Goal: Task Accomplishment & Management: Use online tool/utility

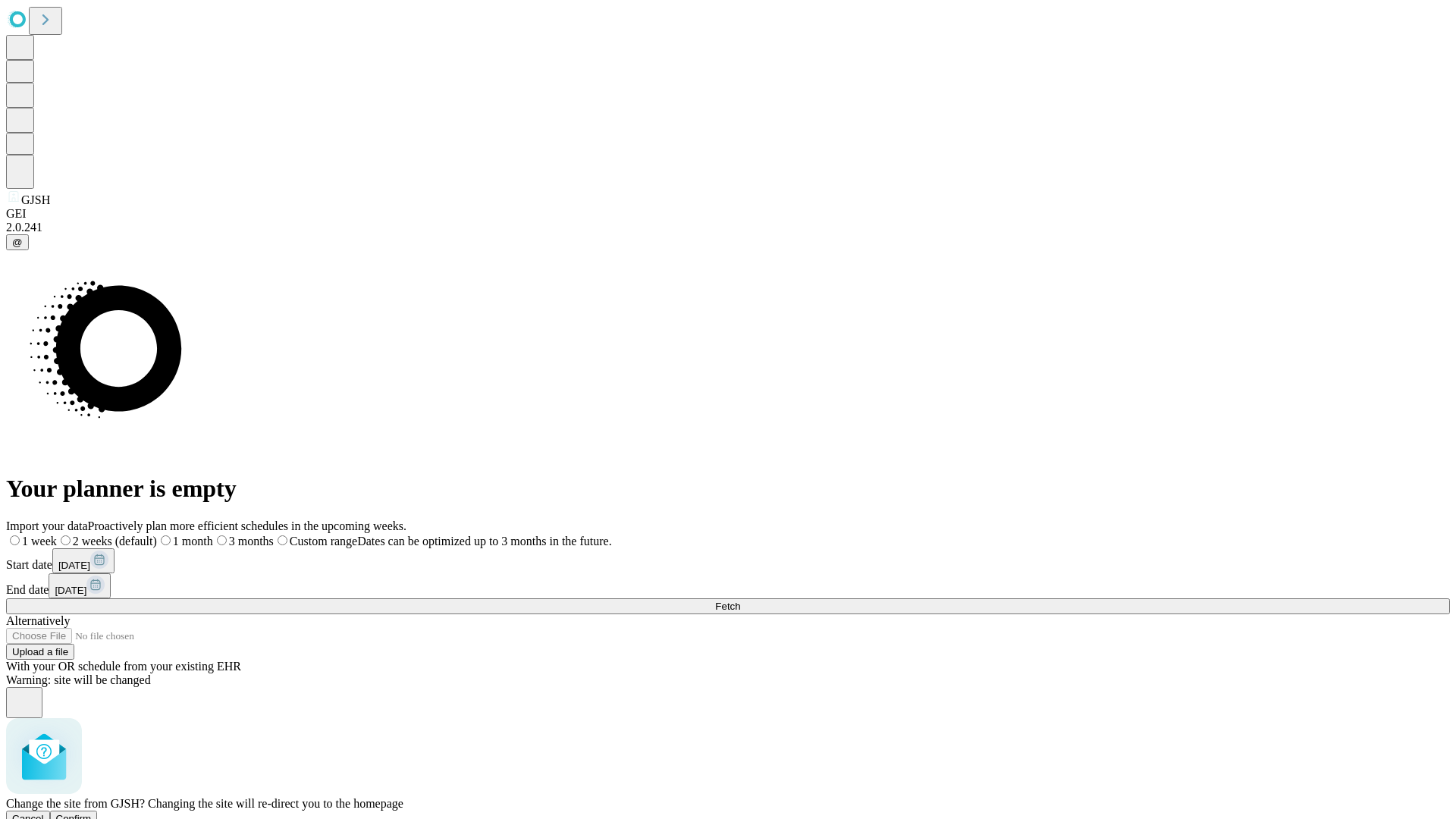
click at [91, 813] on span "Confirm" at bounding box center [74, 818] width 35 height 12
click at [47, 535] on label "1 week" at bounding box center [27, 541] width 41 height 13
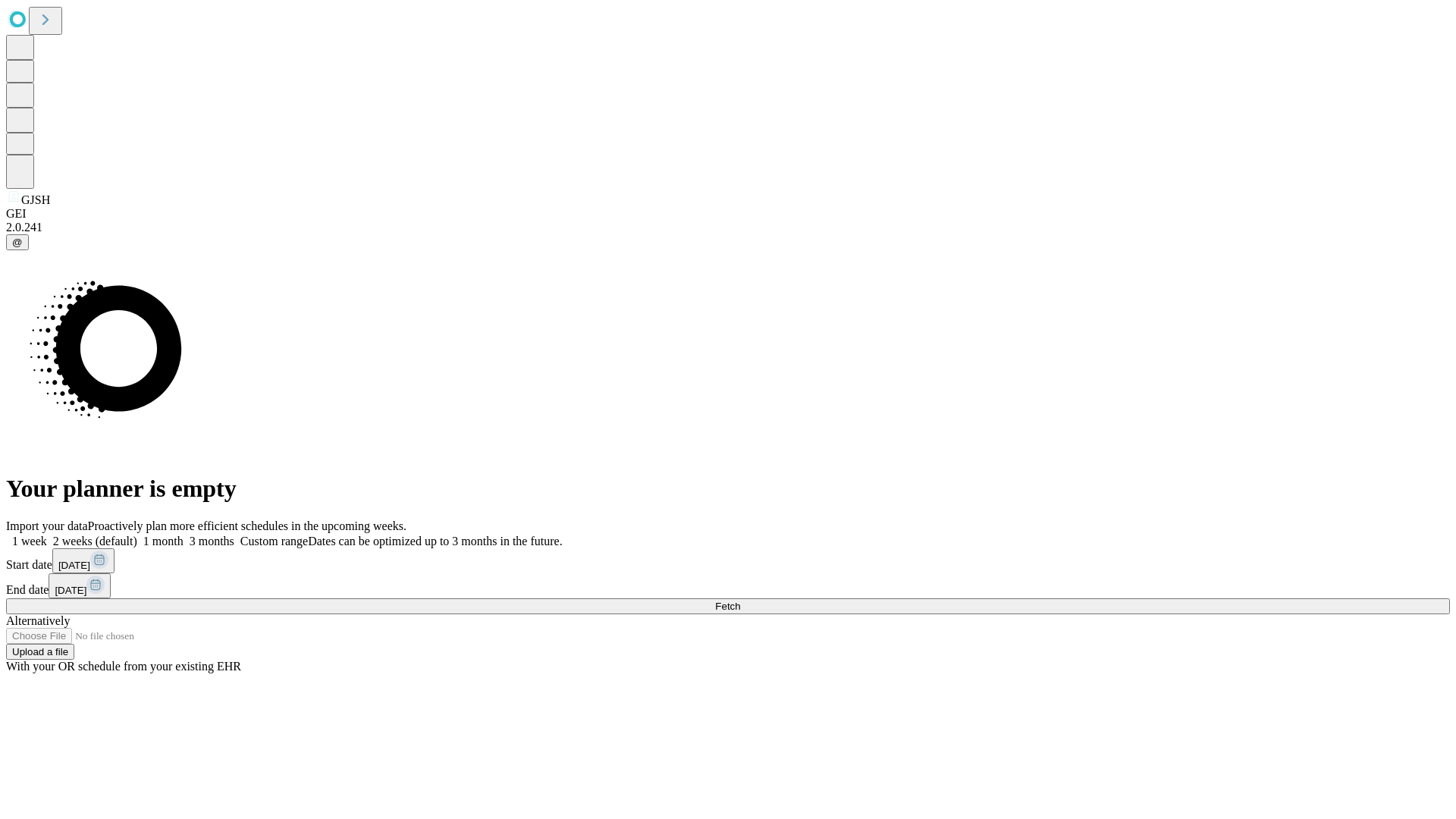
click at [740, 601] on span "Fetch" at bounding box center [728, 606] width 25 height 12
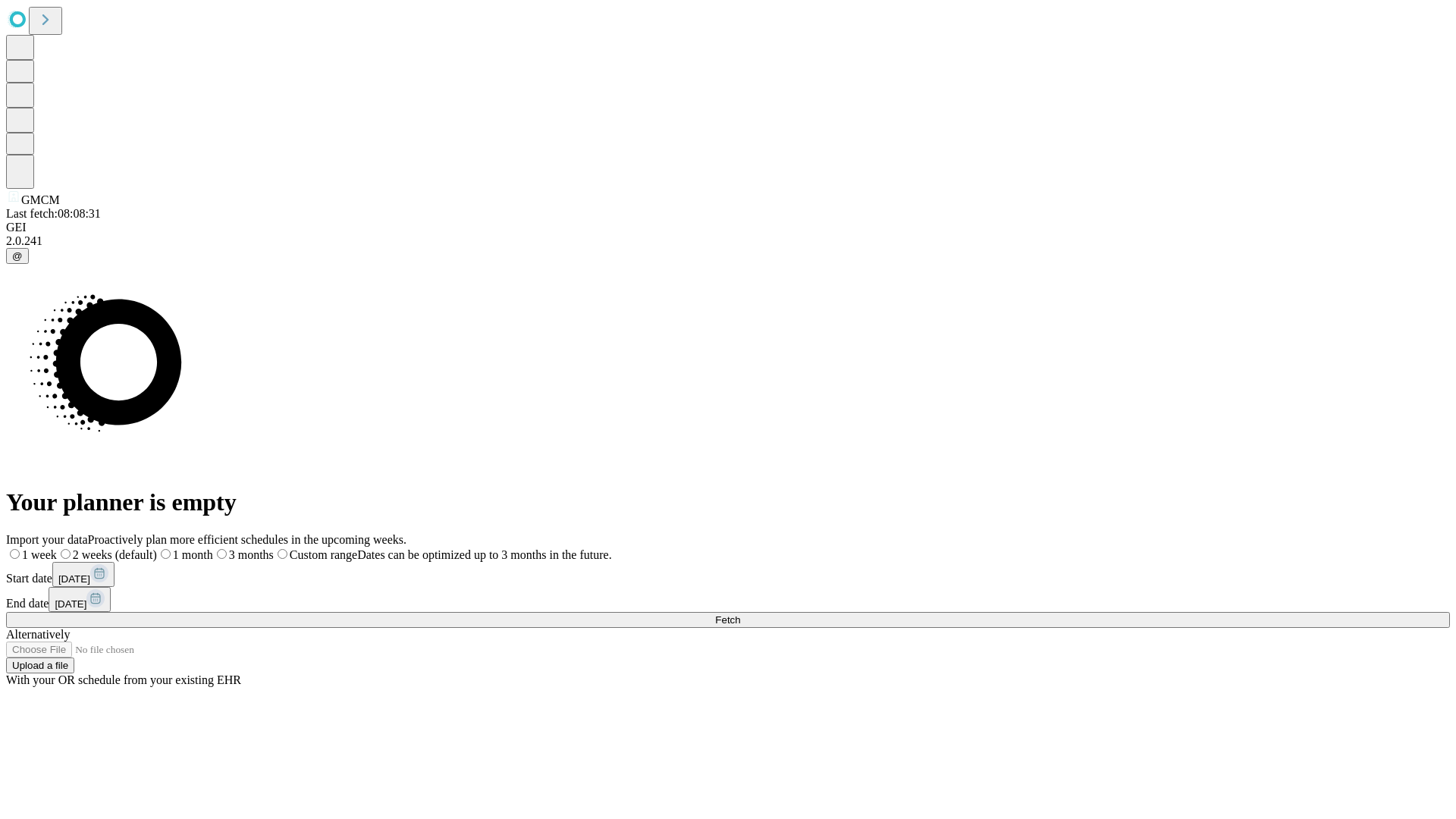
click at [57, 548] on label "1 week" at bounding box center [31, 555] width 51 height 13
click at [740, 614] on span "Fetch" at bounding box center [728, 619] width 25 height 12
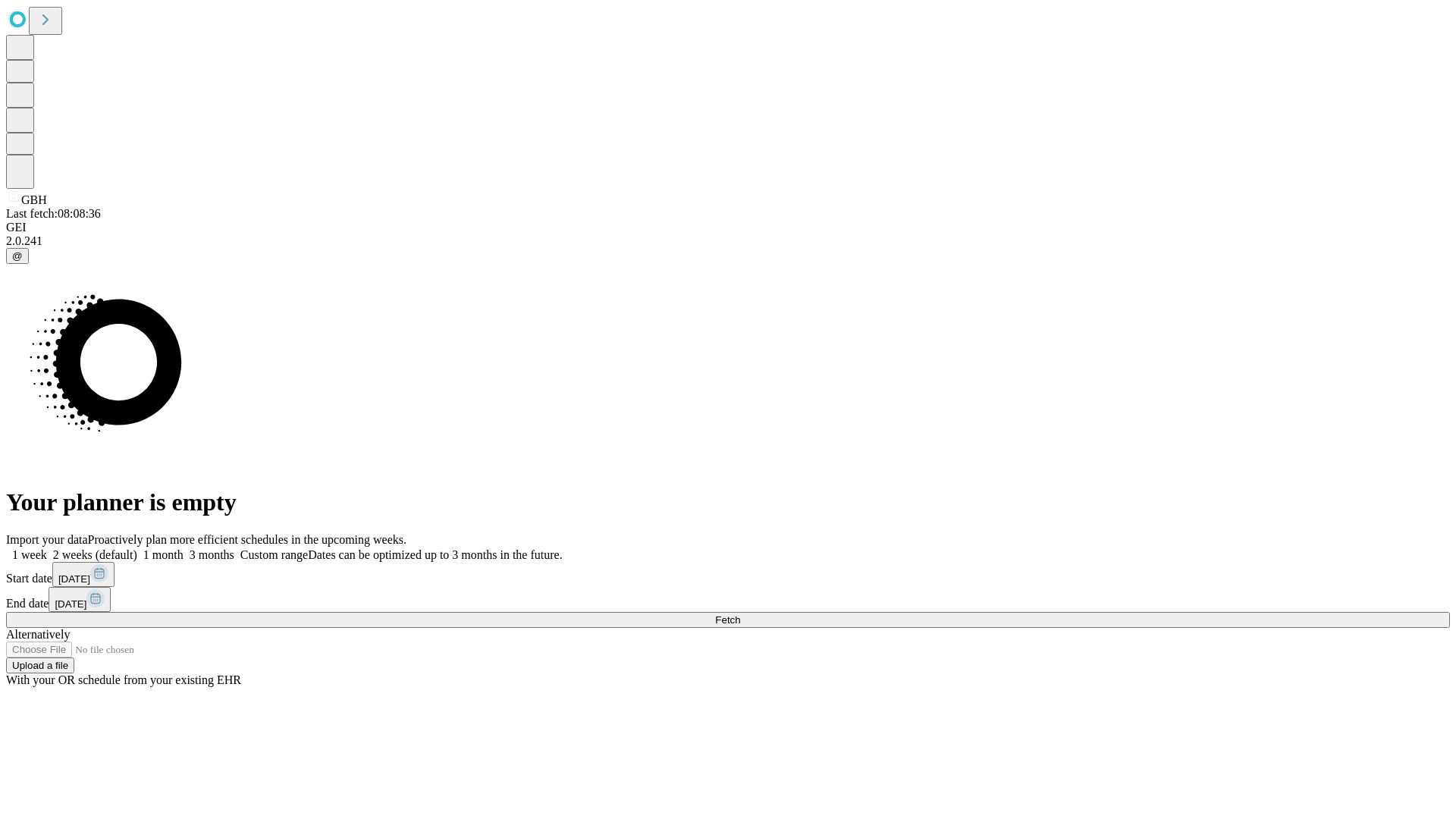
click at [47, 548] on label "1 week" at bounding box center [27, 555] width 41 height 13
click at [740, 614] on span "Fetch" at bounding box center [728, 619] width 25 height 12
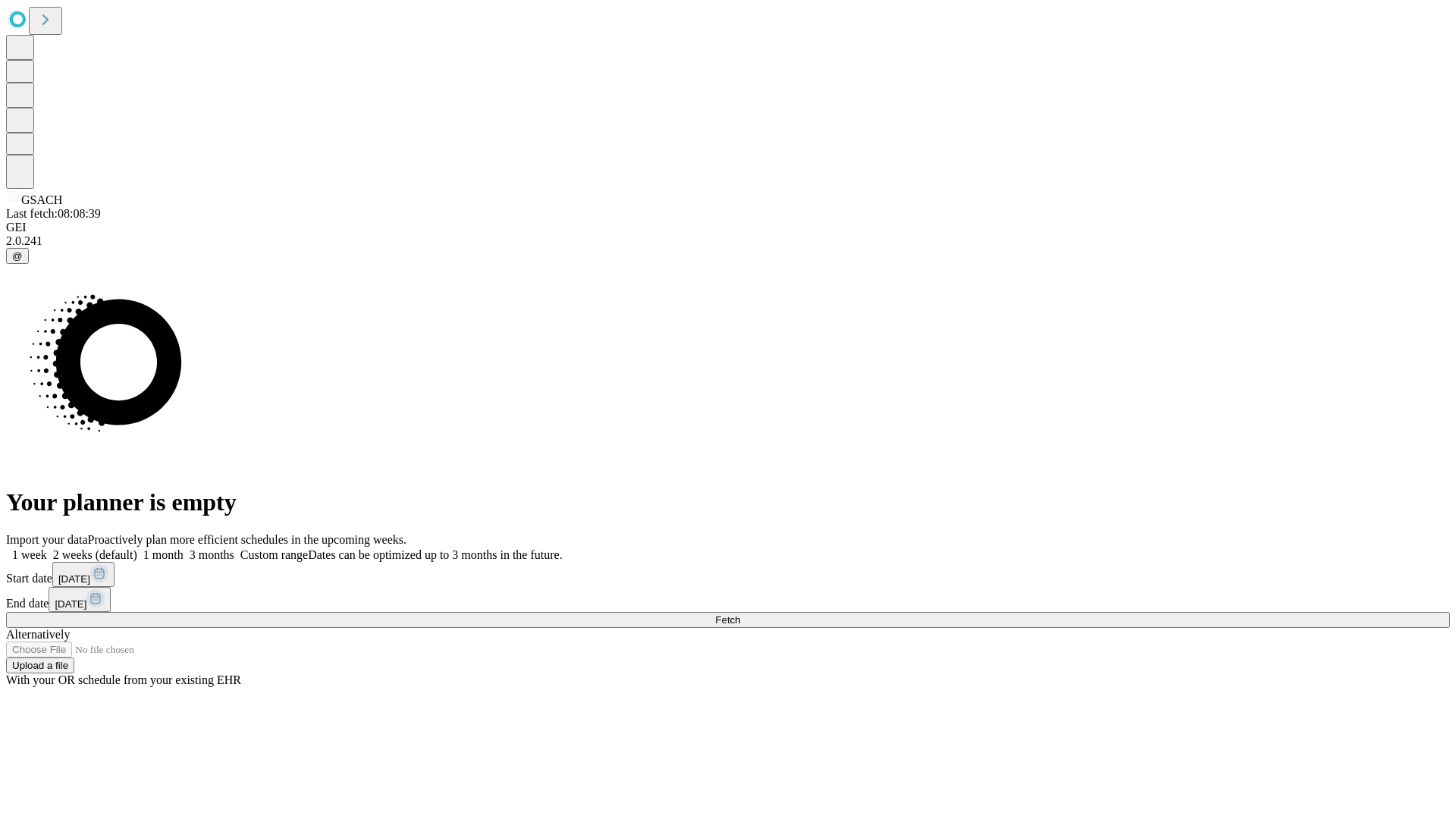
click at [47, 548] on label "1 week" at bounding box center [27, 555] width 41 height 13
click at [740, 614] on span "Fetch" at bounding box center [728, 619] width 25 height 12
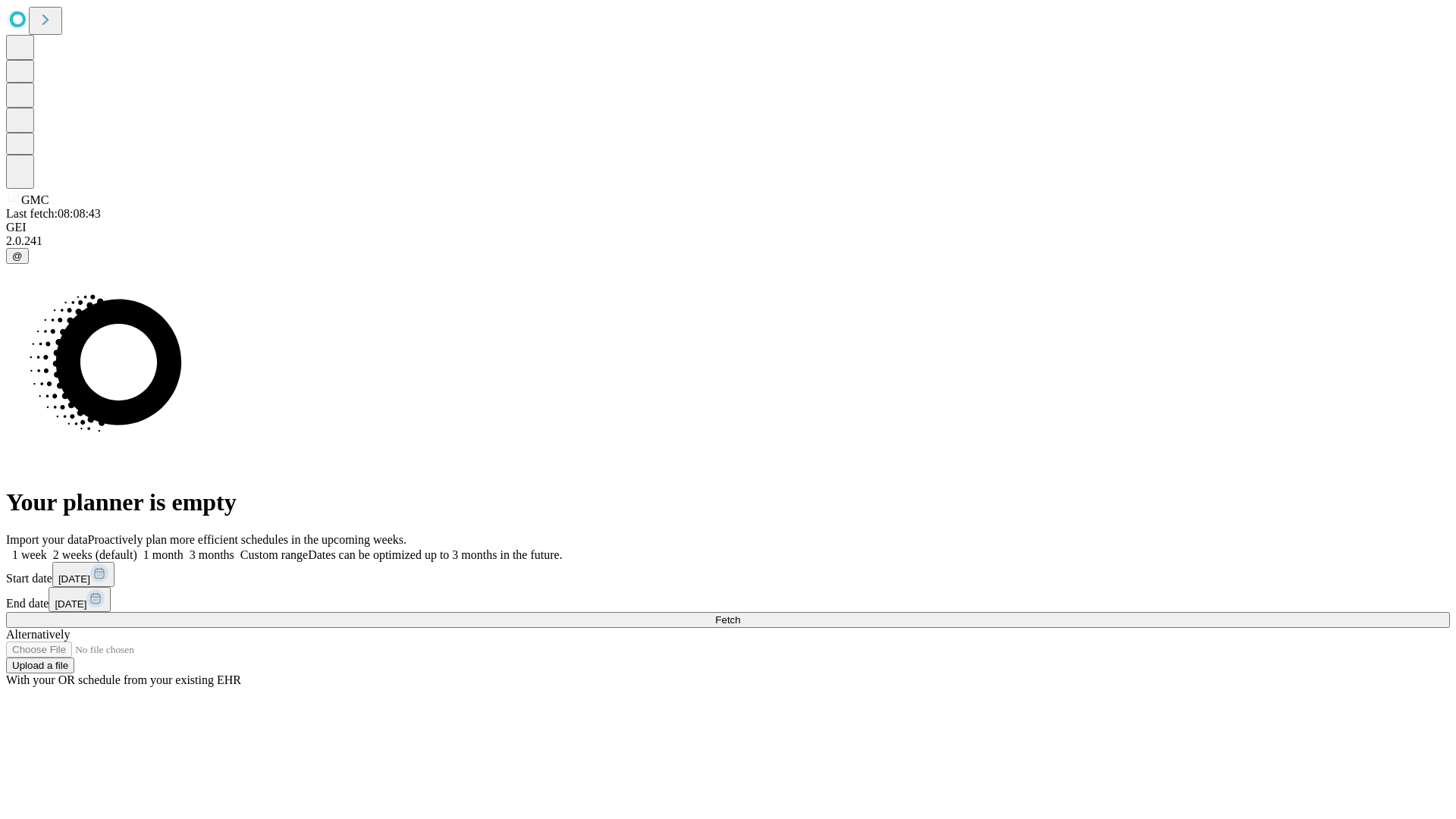
click at [47, 548] on label "1 week" at bounding box center [27, 555] width 41 height 13
click at [740, 614] on span "Fetch" at bounding box center [728, 619] width 25 height 12
click at [47, 548] on label "1 week" at bounding box center [27, 555] width 41 height 13
click at [740, 614] on span "Fetch" at bounding box center [728, 619] width 25 height 12
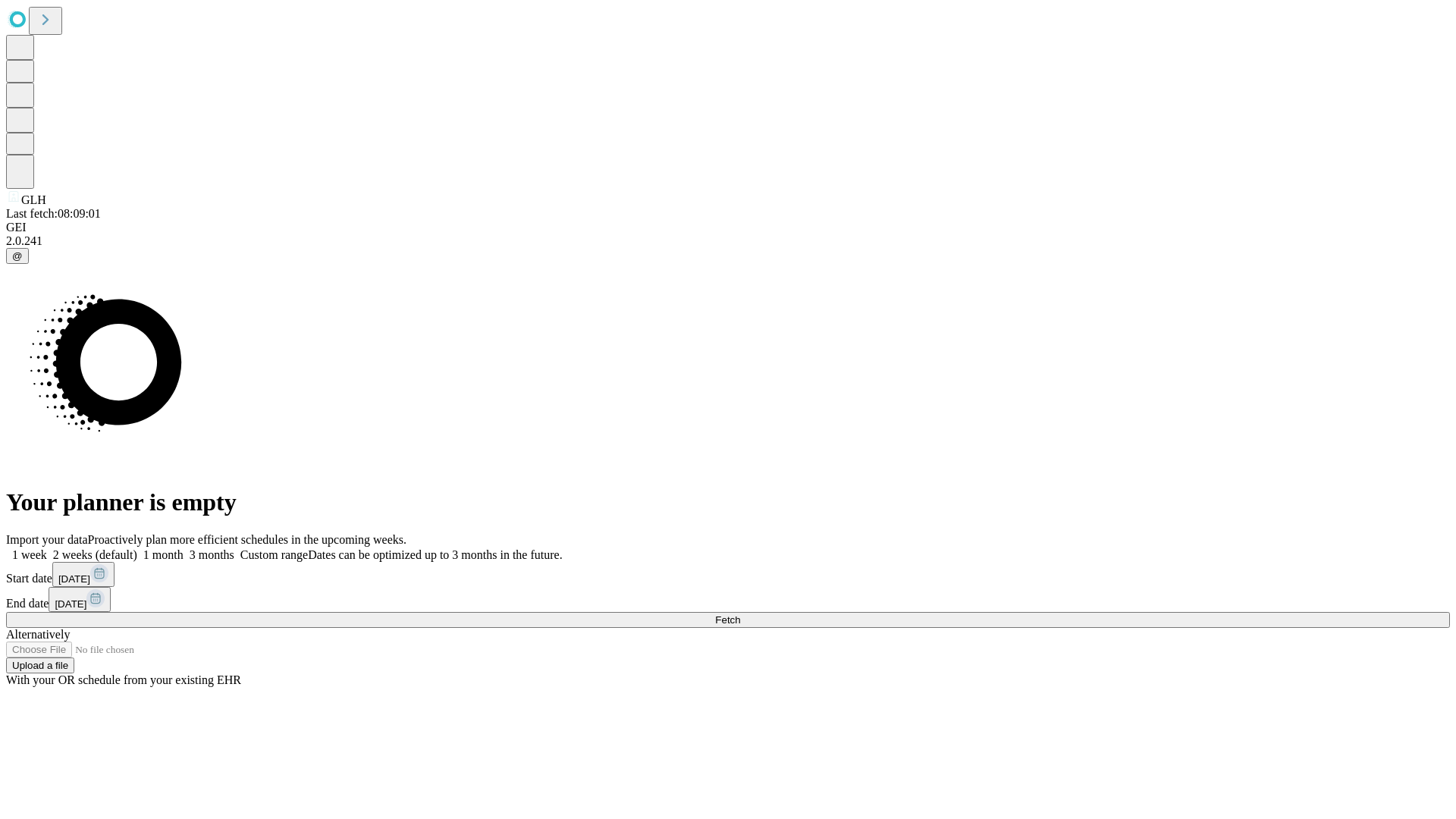
click at [47, 548] on label "1 week" at bounding box center [27, 555] width 41 height 13
click at [740, 614] on span "Fetch" at bounding box center [728, 619] width 25 height 12
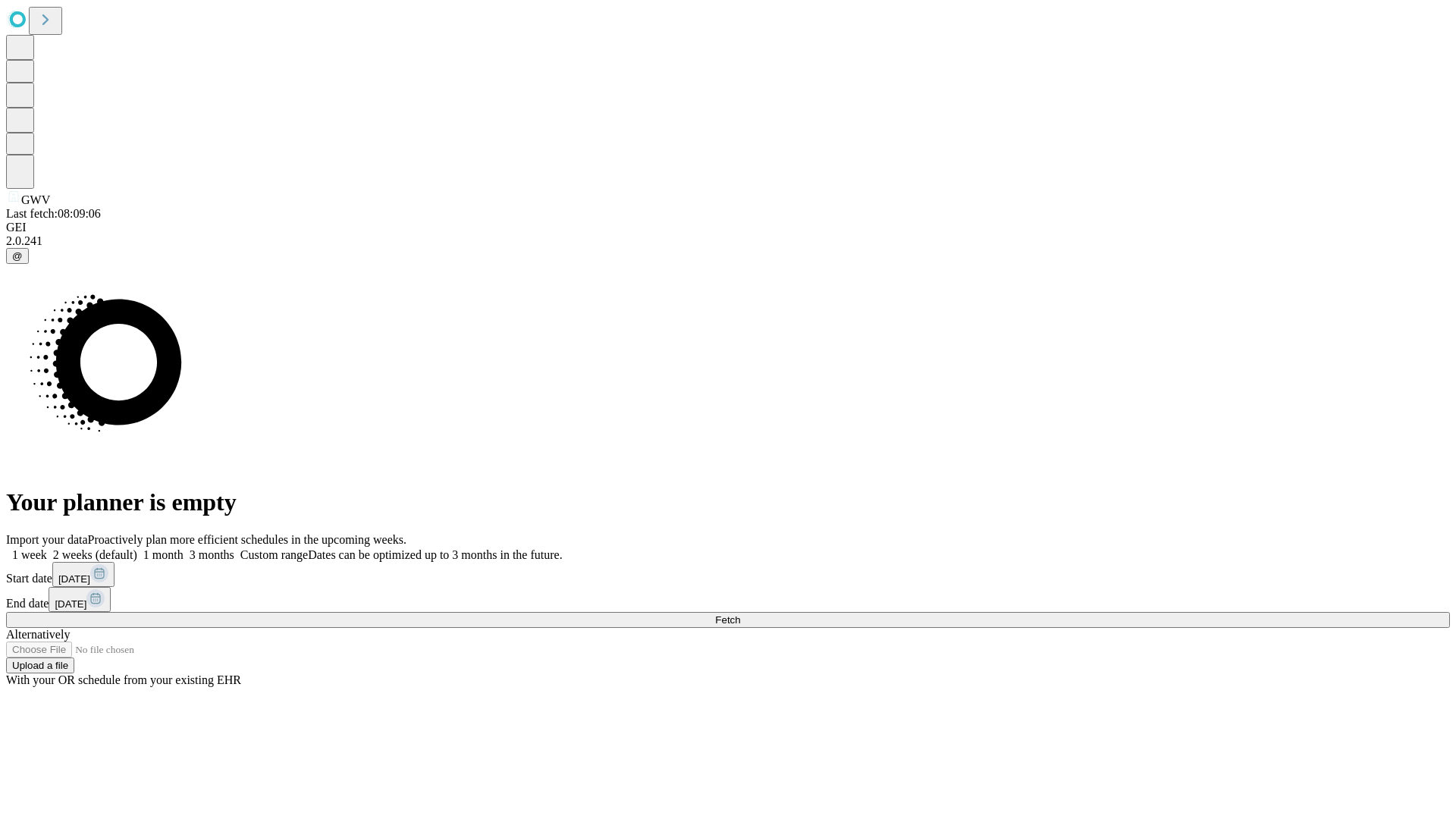
click at [47, 548] on label "1 week" at bounding box center [27, 555] width 41 height 13
click at [740, 614] on span "Fetch" at bounding box center [728, 619] width 25 height 12
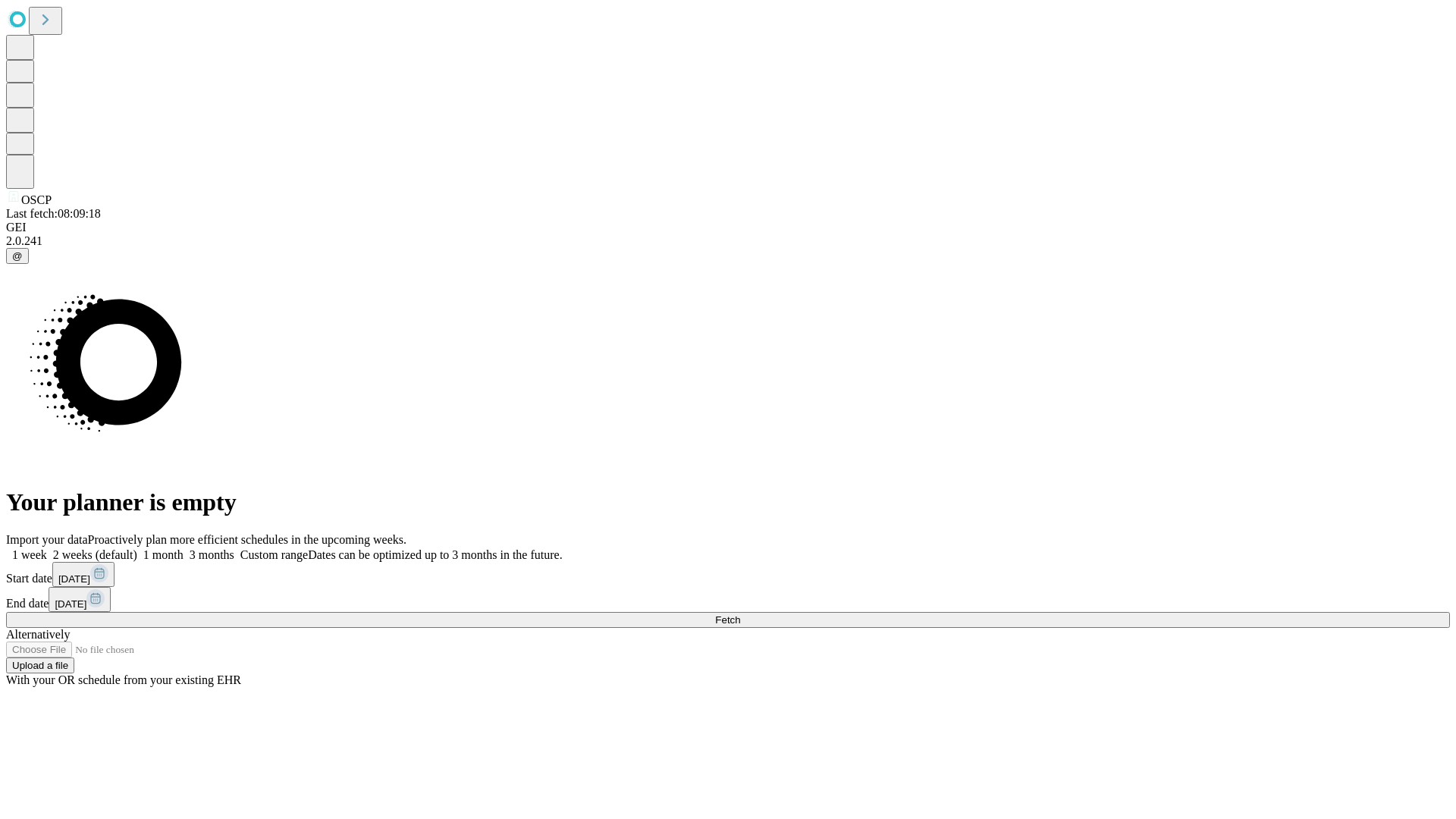
click at [47, 548] on label "1 week" at bounding box center [27, 555] width 41 height 13
click at [740, 614] on span "Fetch" at bounding box center [728, 619] width 25 height 12
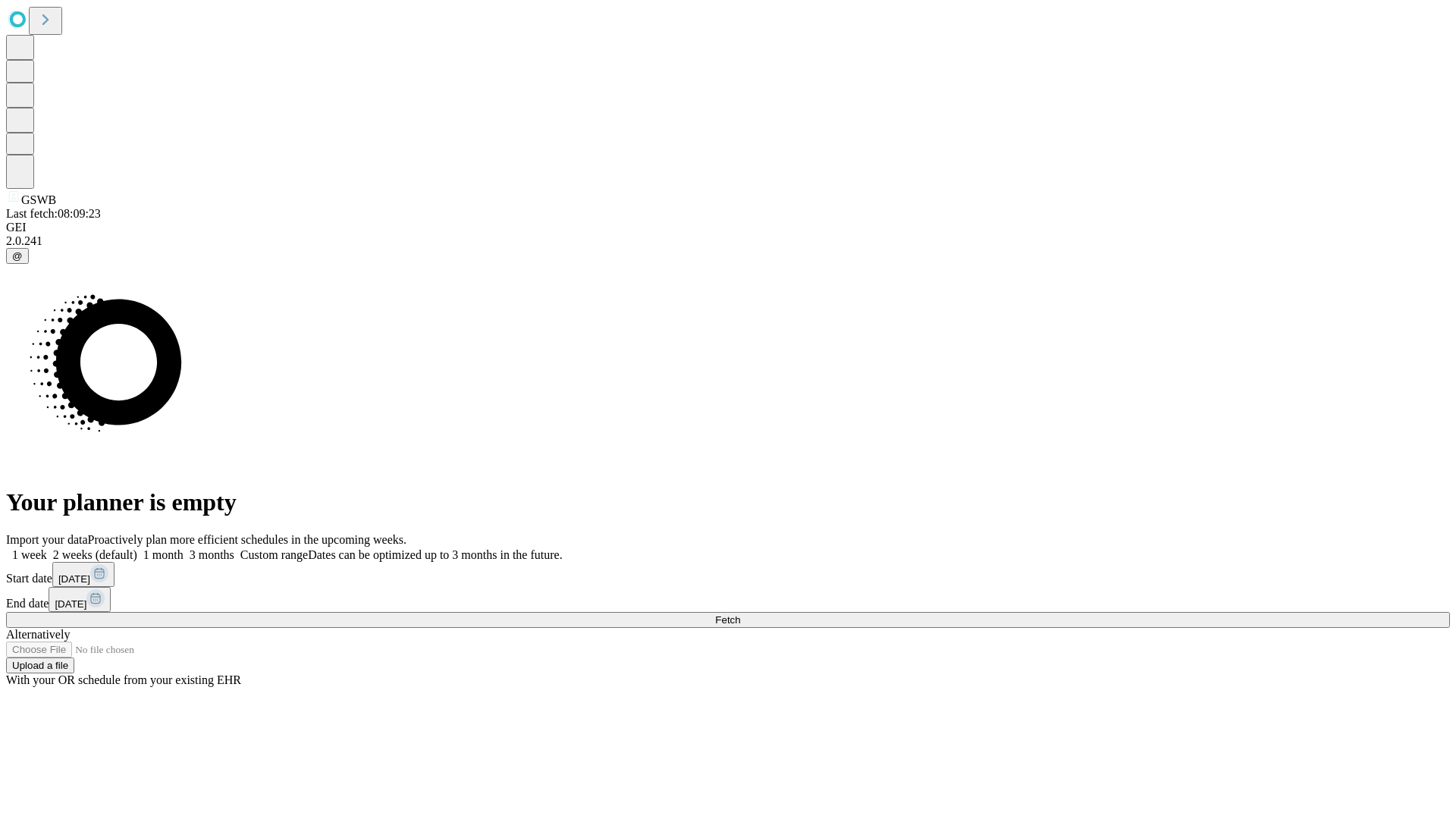
click at [47, 548] on label "1 week" at bounding box center [27, 555] width 41 height 13
click at [740, 614] on span "Fetch" at bounding box center [728, 619] width 25 height 12
